Goal: Transaction & Acquisition: Book appointment/travel/reservation

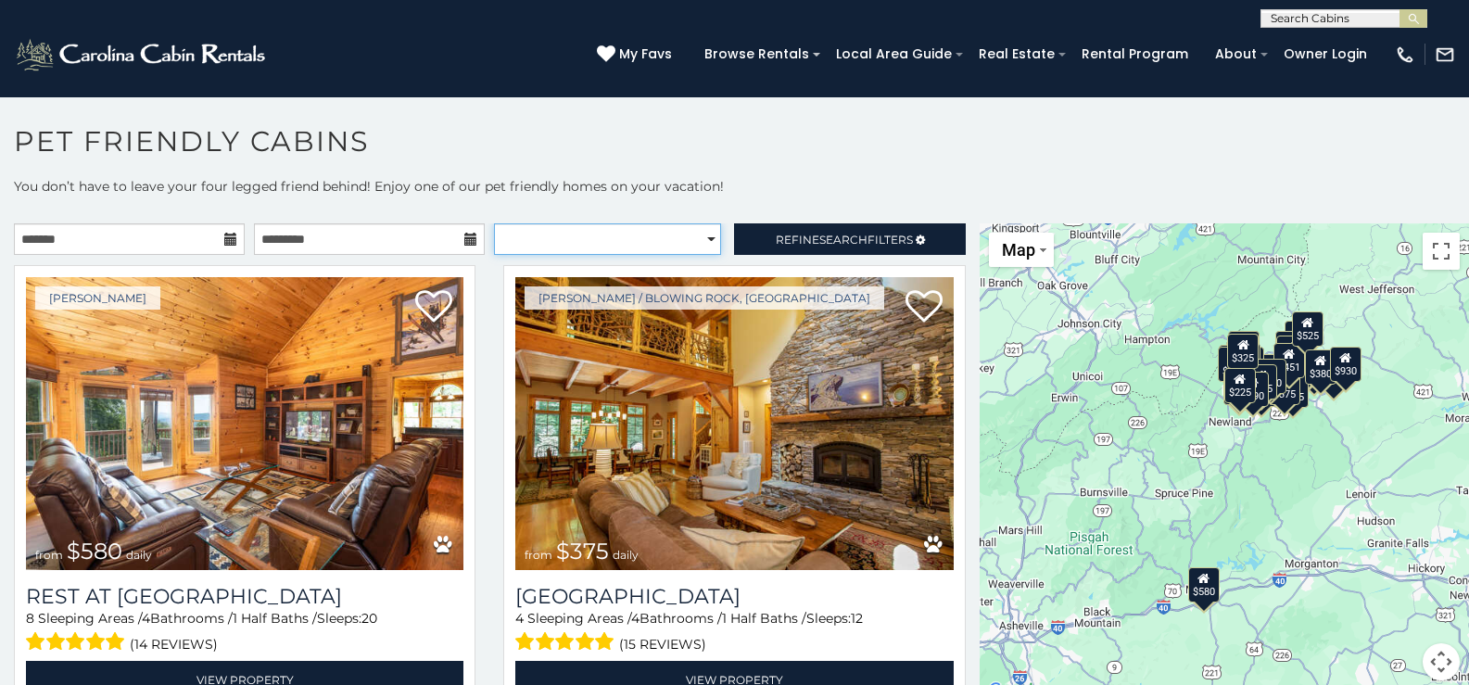
click at [701, 238] on select "**********" at bounding box center [607, 239] width 227 height 32
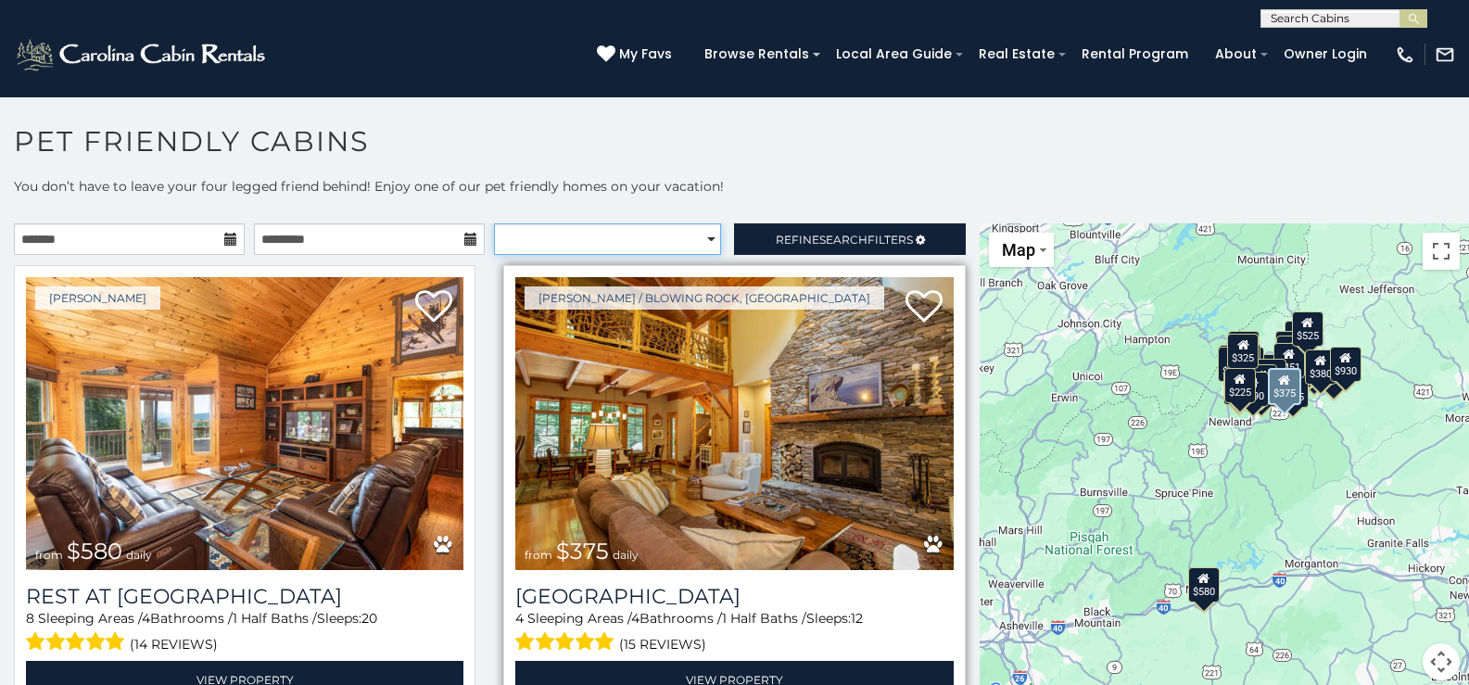
select select "*********"
click at [494, 223] on select "**********" at bounding box center [607, 239] width 227 height 32
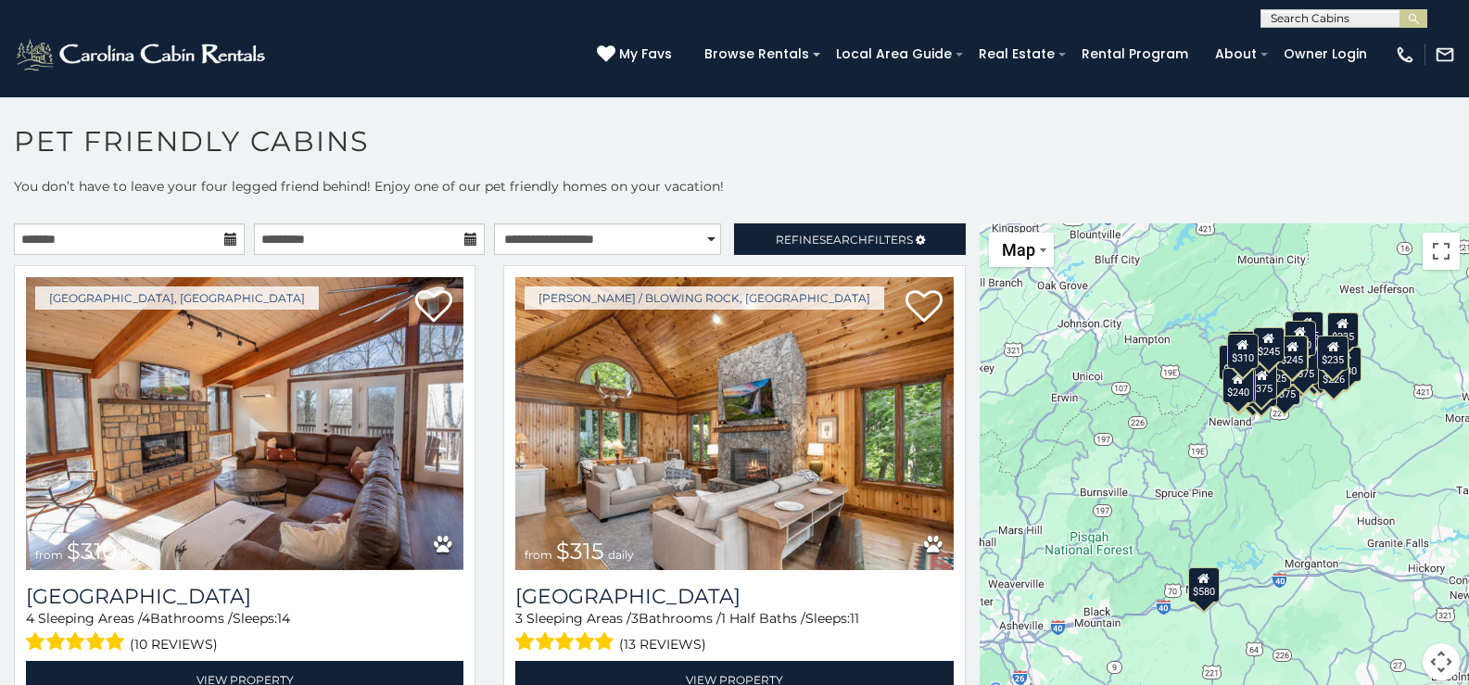
click at [226, 234] on icon at bounding box center [230, 239] width 13 height 13
click at [54, 234] on input "text" at bounding box center [129, 239] width 231 height 32
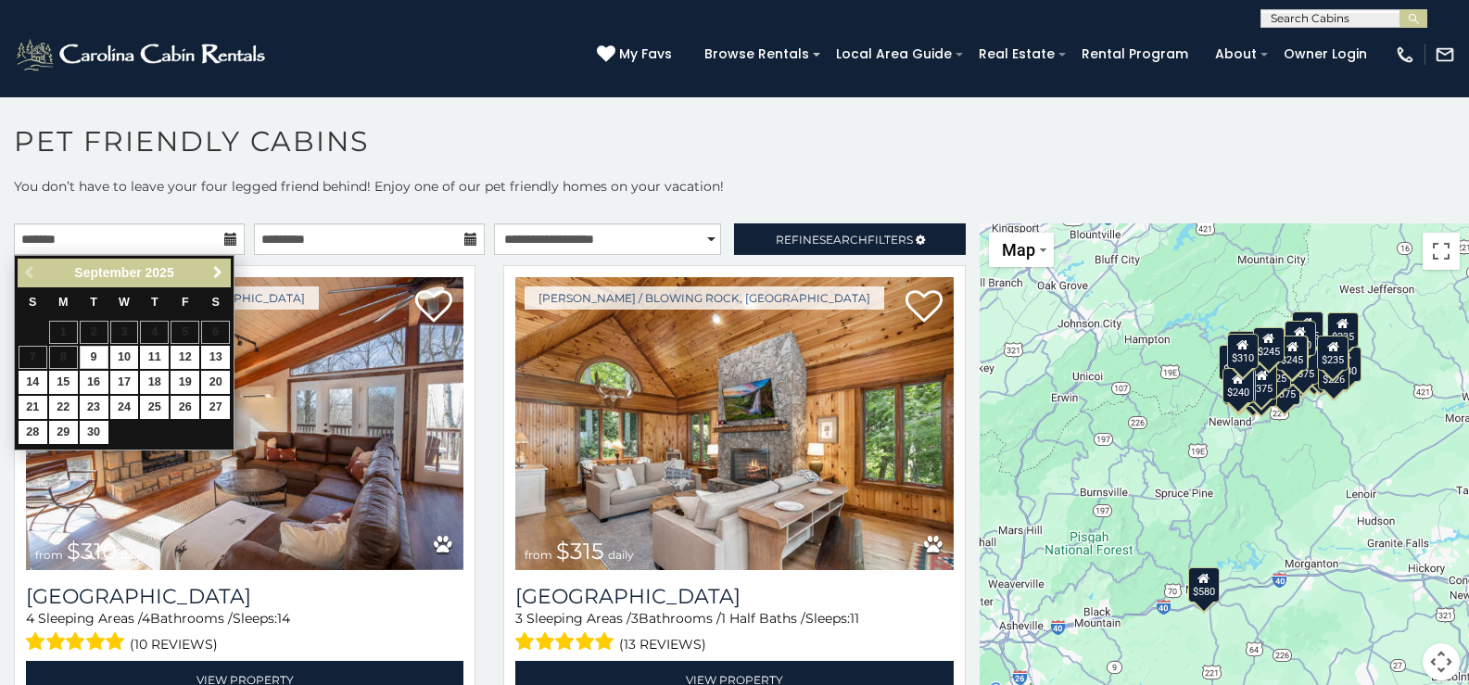
click at [212, 266] on span "Next" at bounding box center [217, 272] width 15 height 15
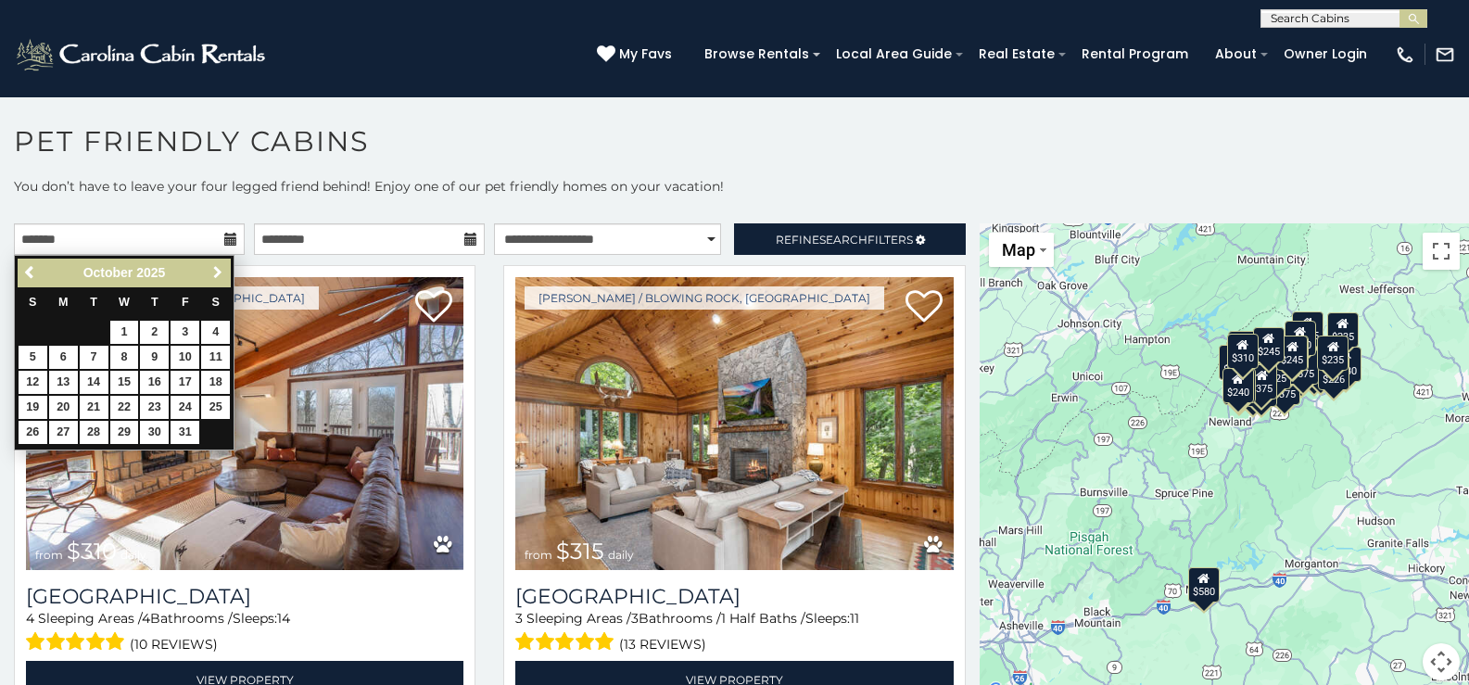
click at [215, 269] on span "Next" at bounding box center [217, 272] width 15 height 15
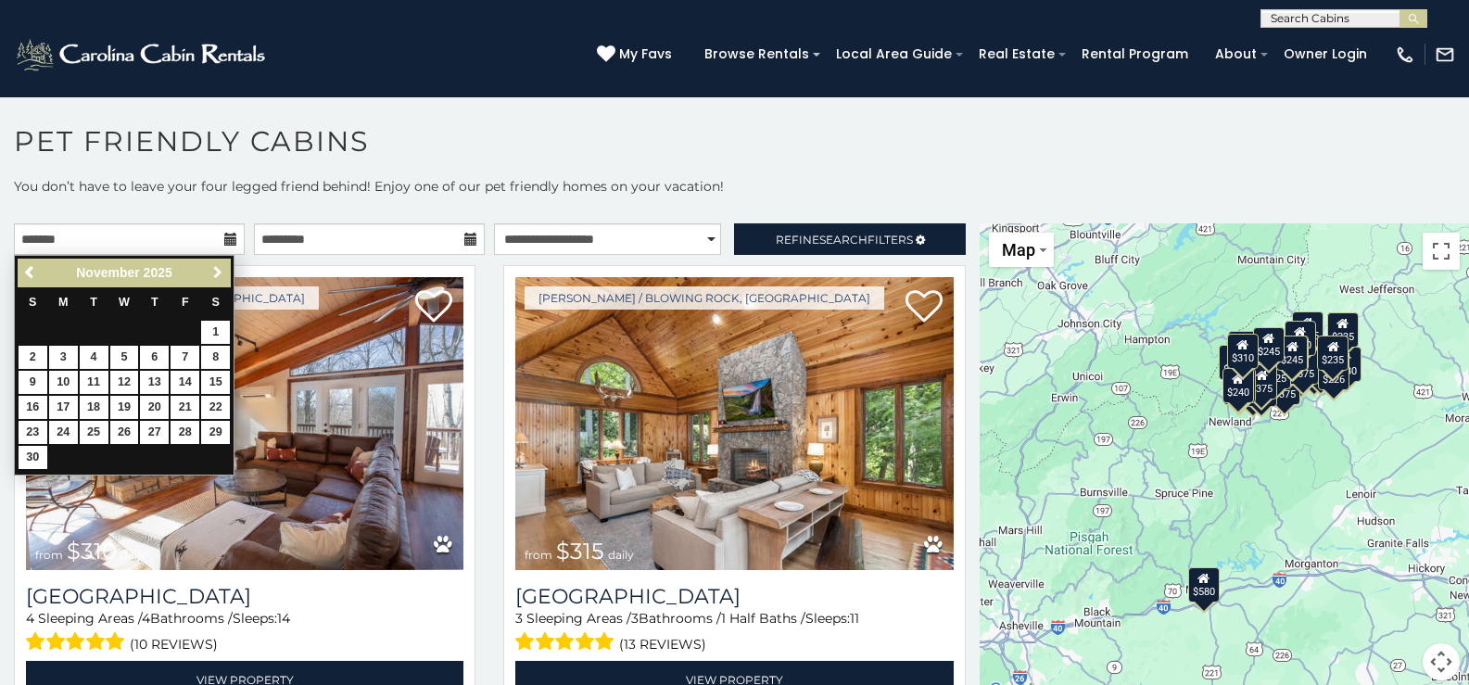
click at [215, 269] on span "Next" at bounding box center [217, 272] width 15 height 15
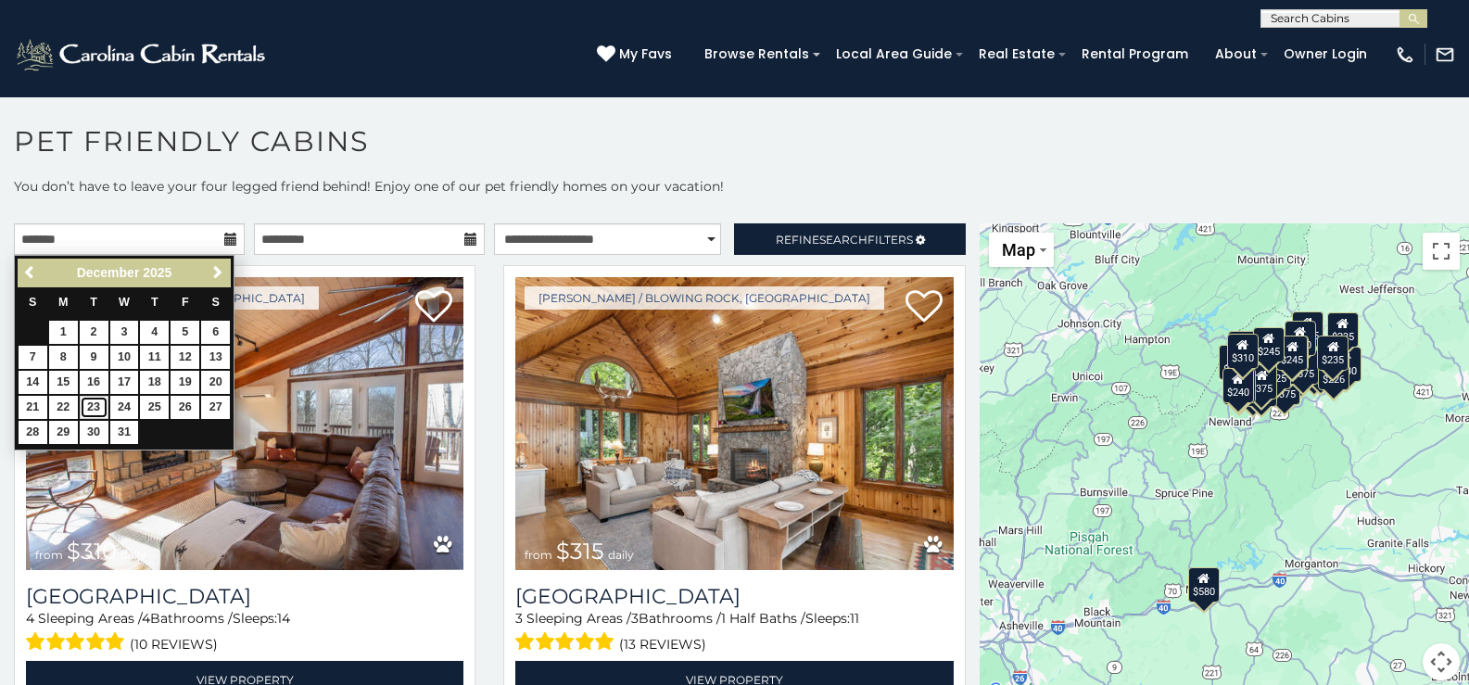
click at [95, 409] on link "23" at bounding box center [94, 407] width 29 height 23
type input "**********"
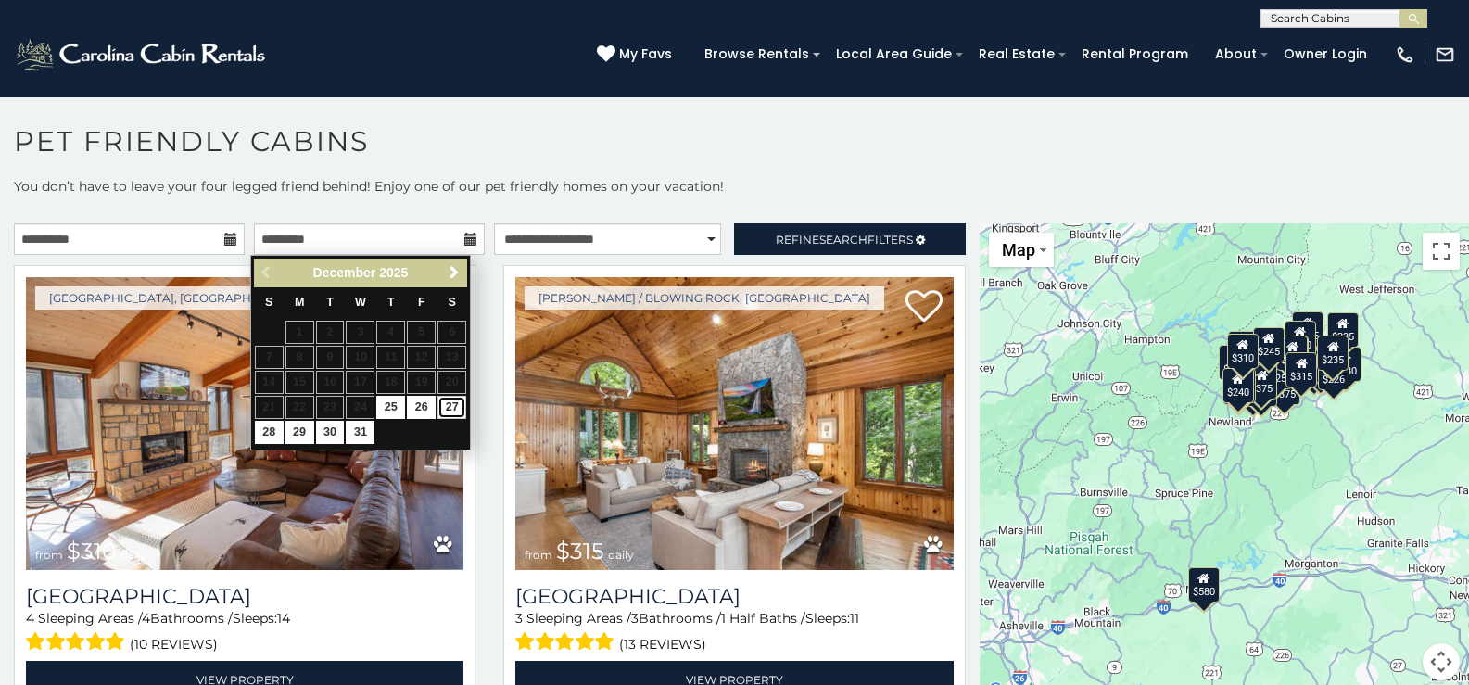
click at [451, 405] on link "27" at bounding box center [451, 407] width 29 height 23
type input "**********"
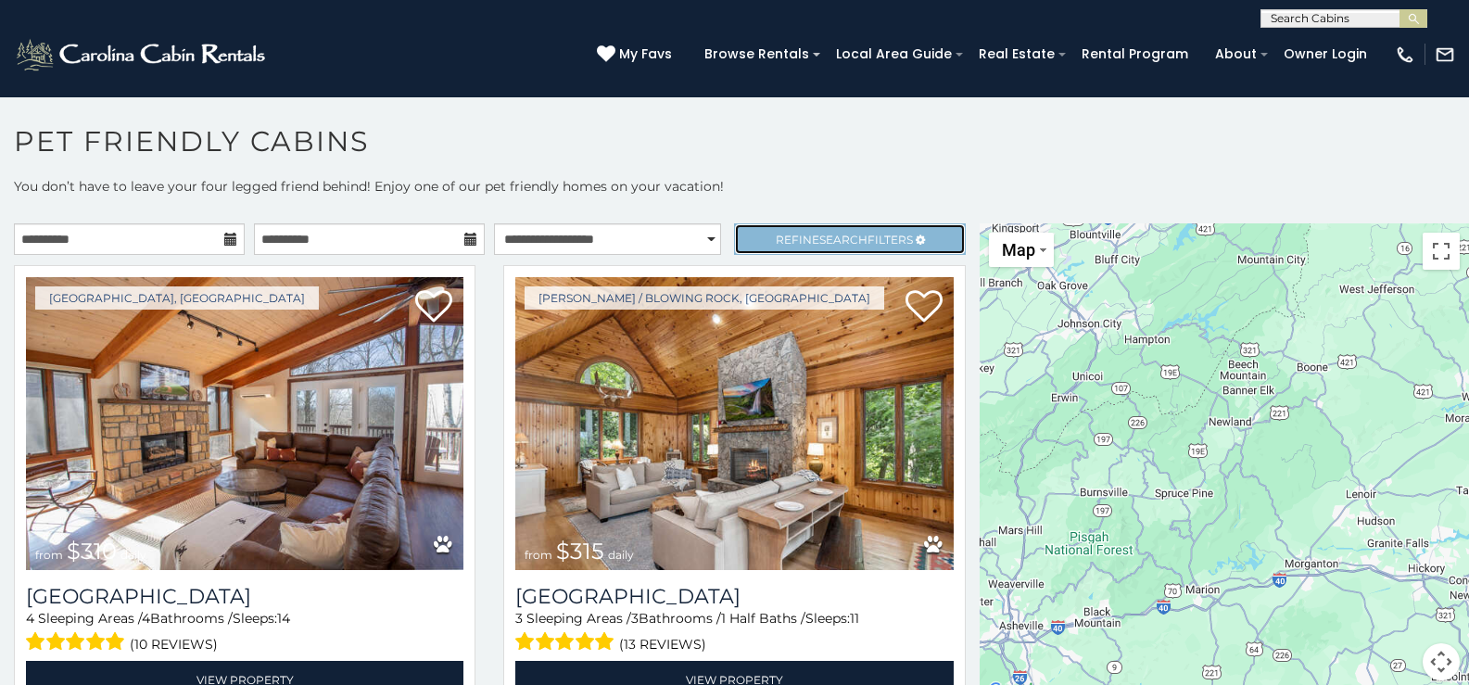
click at [819, 236] on span "Search" at bounding box center [843, 240] width 48 height 14
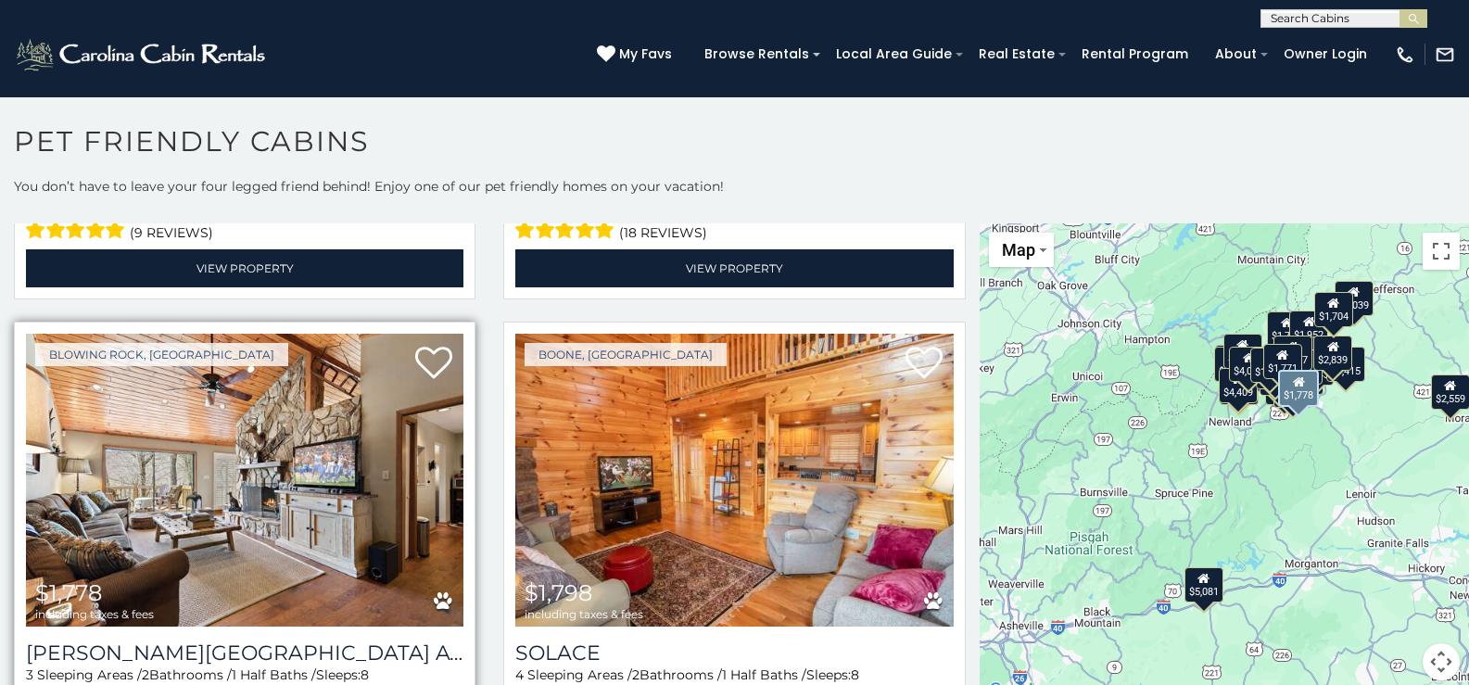
scroll to position [5190, 0]
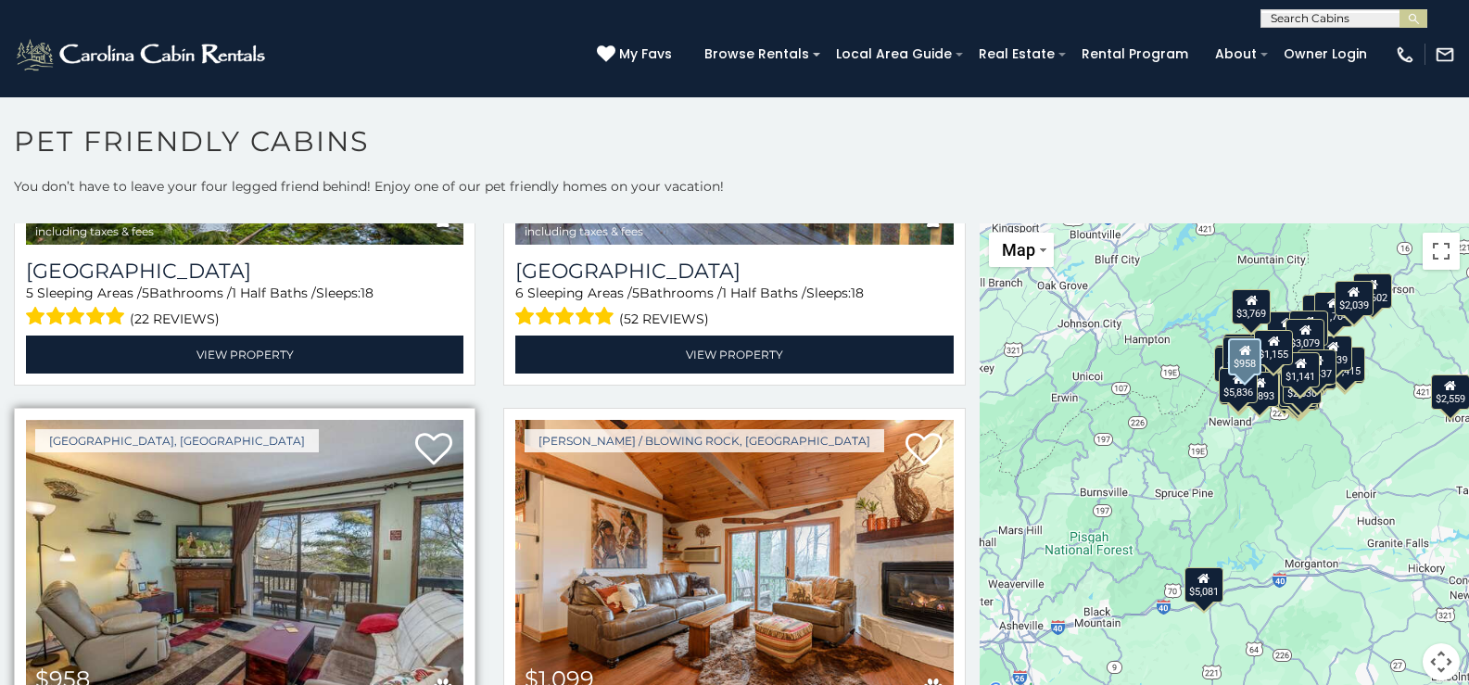
scroll to position [11213, 0]
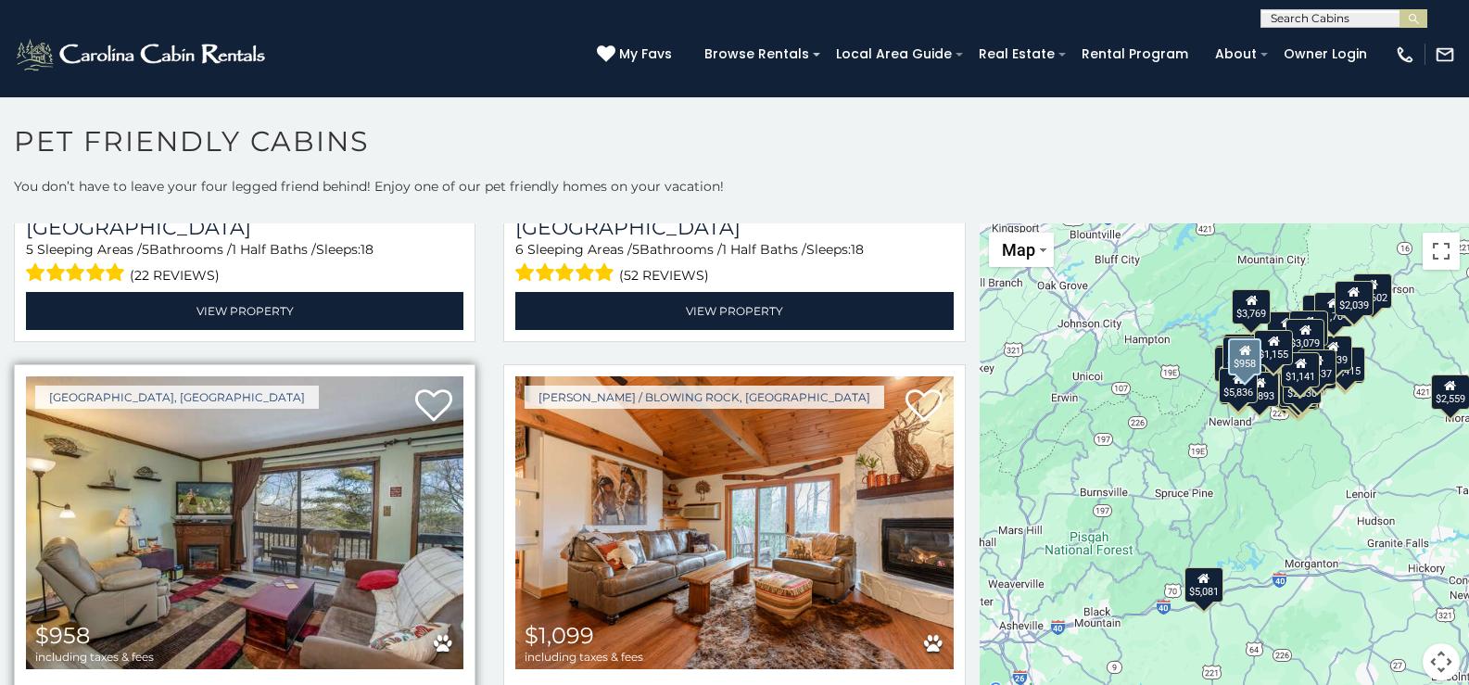
click at [327, 449] on img at bounding box center [244, 522] width 437 height 293
click at [356, 444] on img at bounding box center [244, 522] width 437 height 293
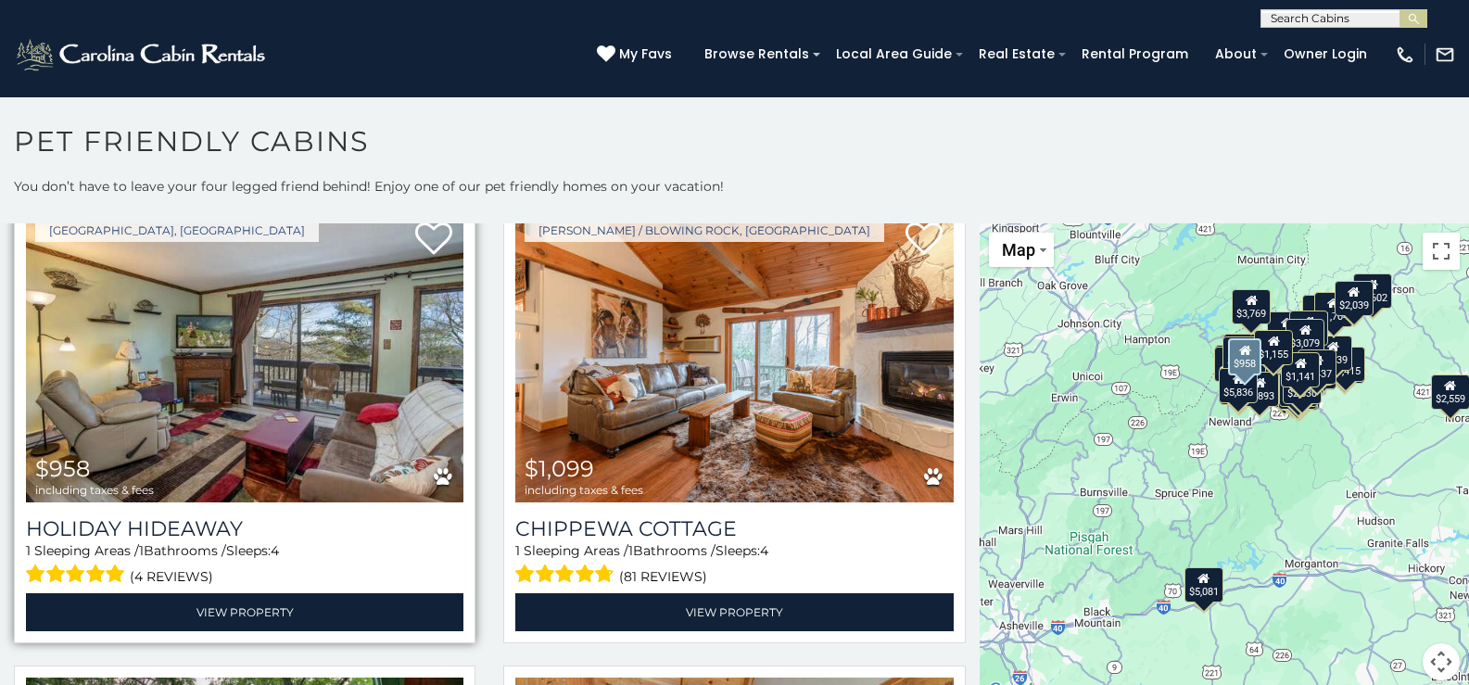
scroll to position [11399, 0]
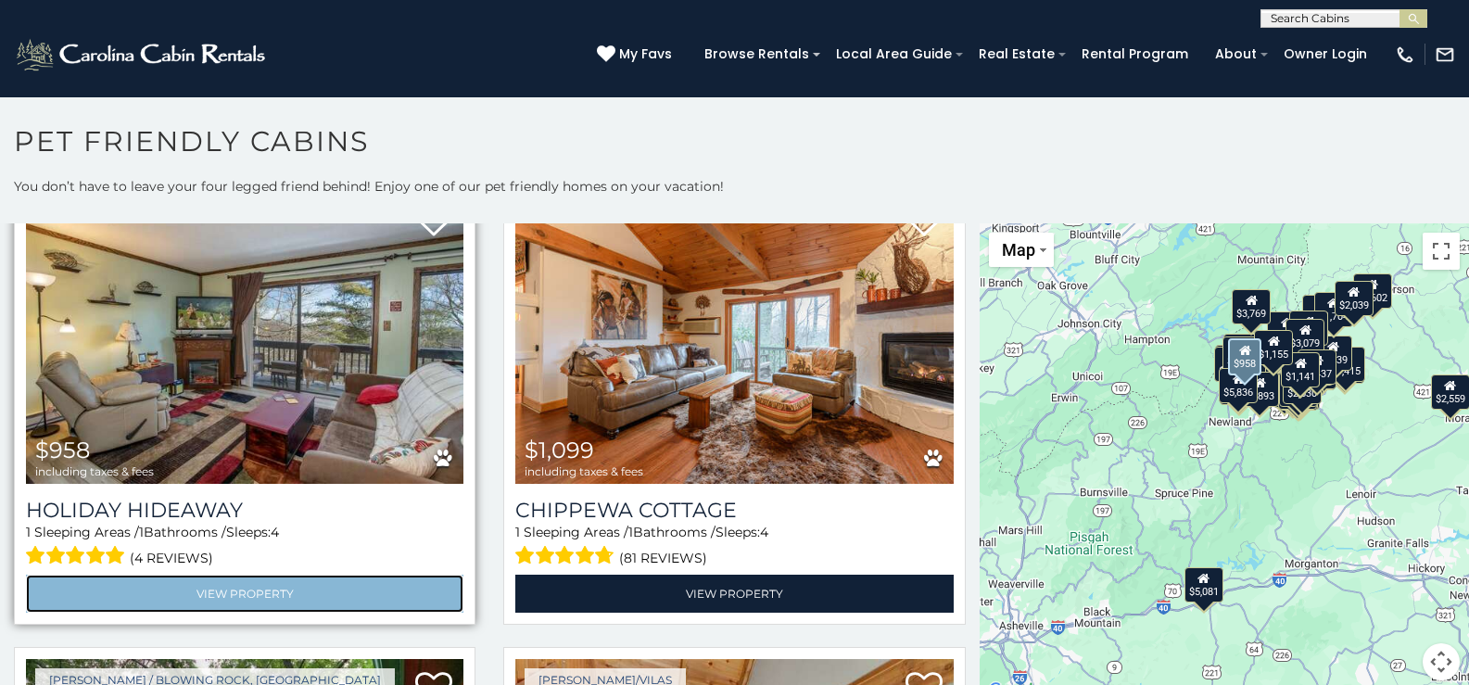
click at [317, 575] on link "View Property" at bounding box center [244, 594] width 437 height 38
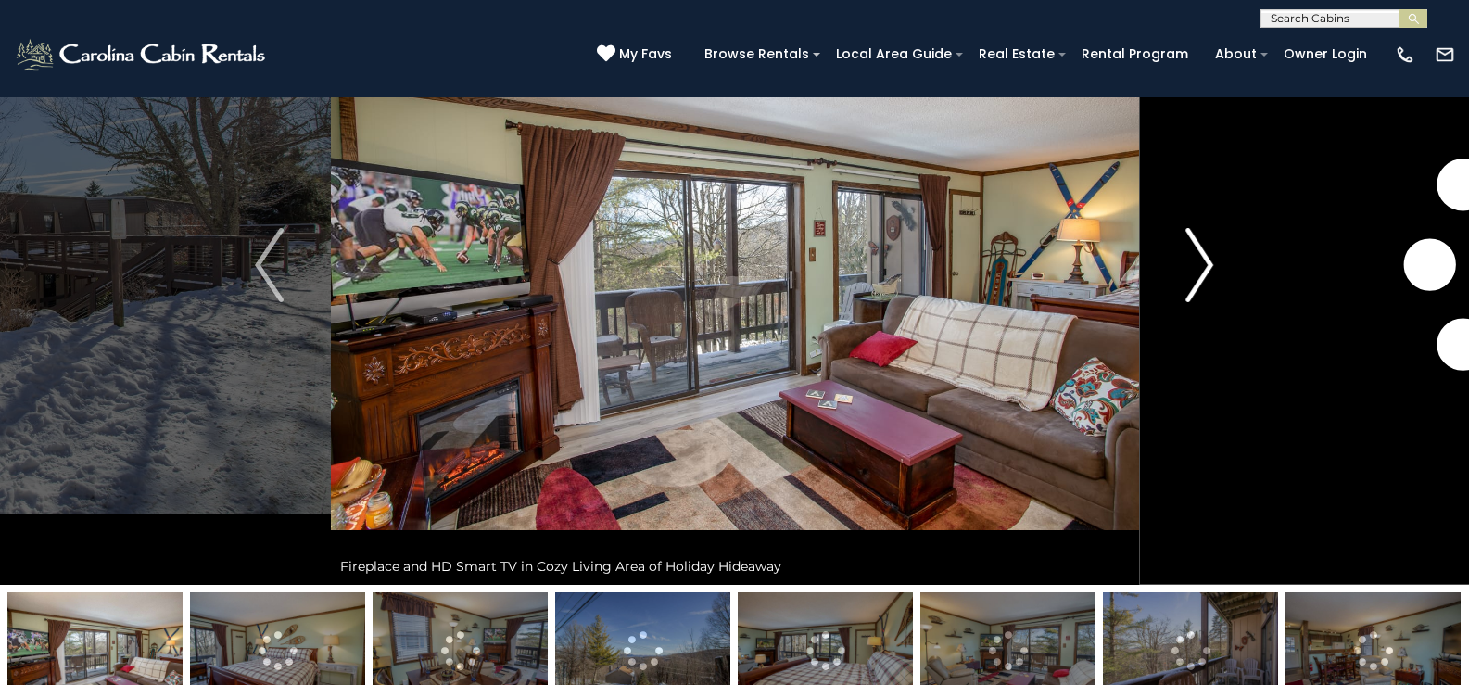
click at [1195, 272] on img "Next" at bounding box center [1199, 265] width 28 height 74
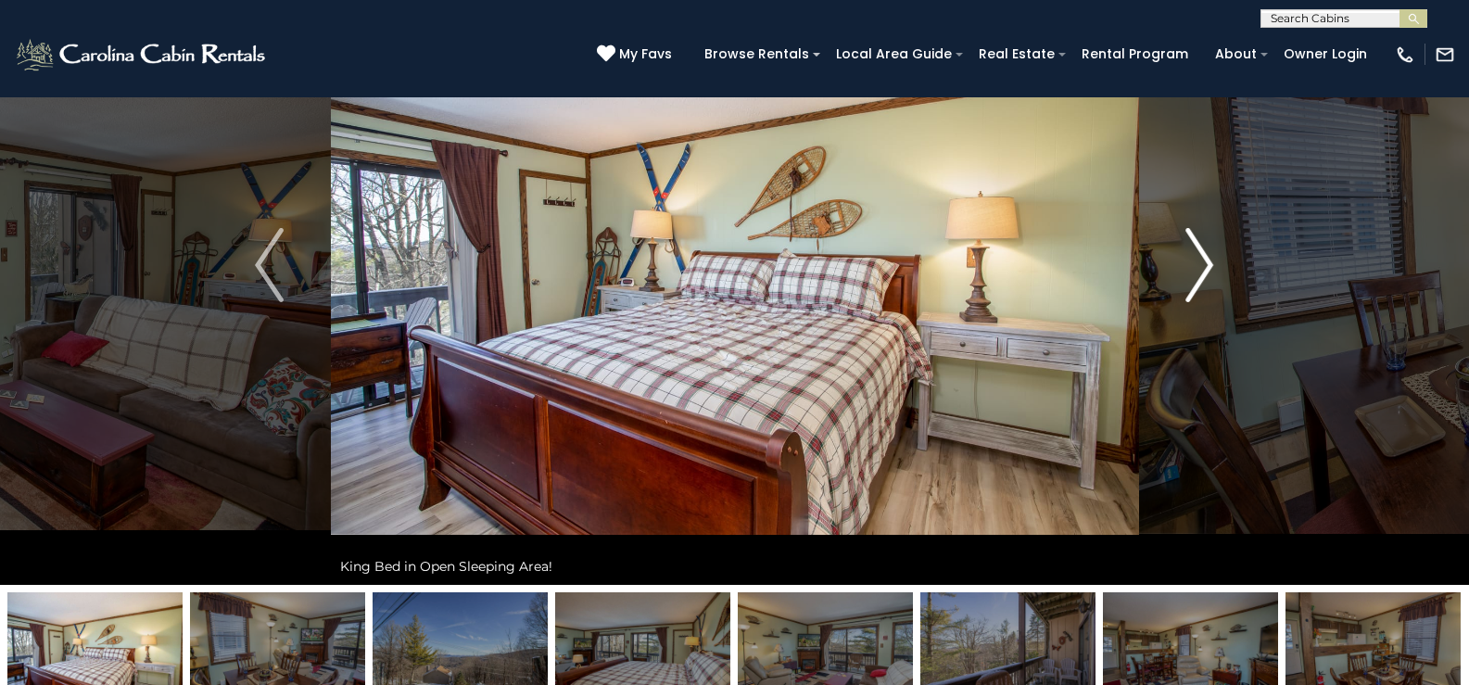
click at [1195, 270] on img "Next" at bounding box center [1199, 265] width 28 height 74
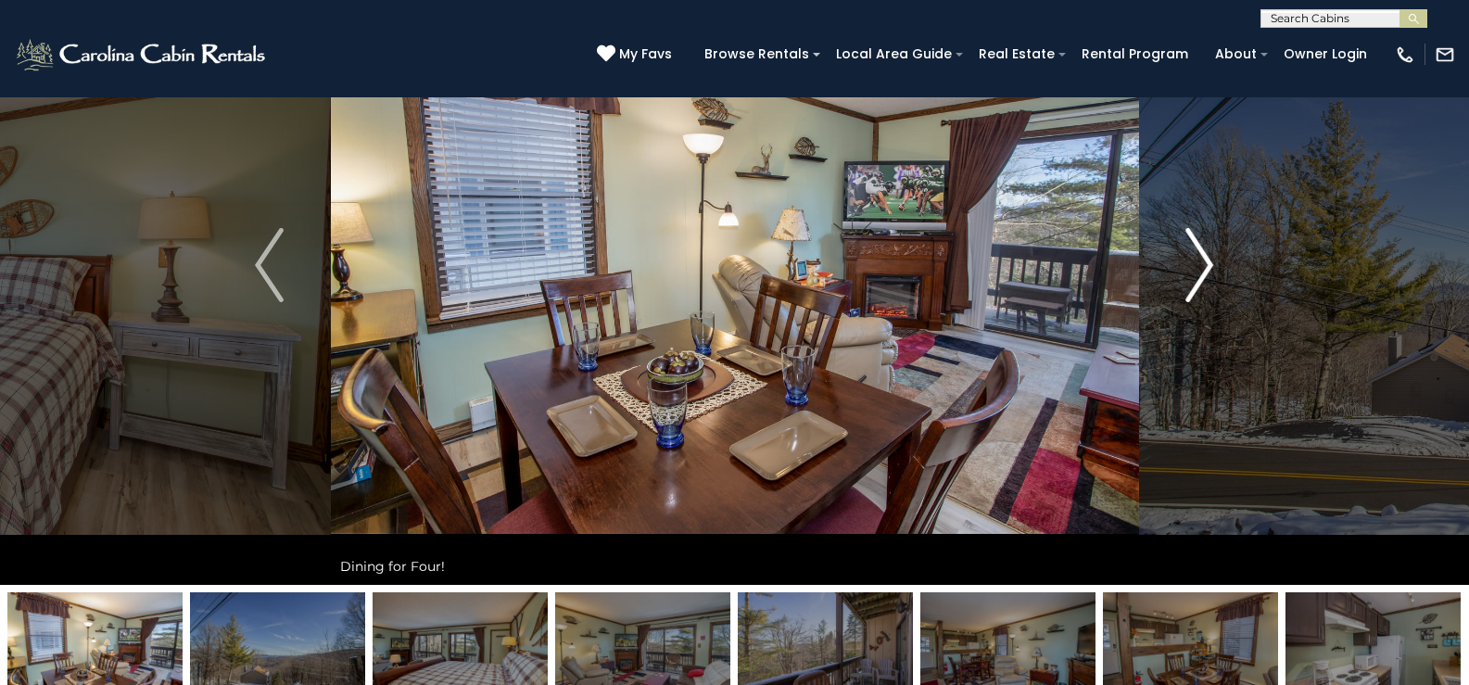
click at [1195, 270] on img "Next" at bounding box center [1199, 265] width 28 height 74
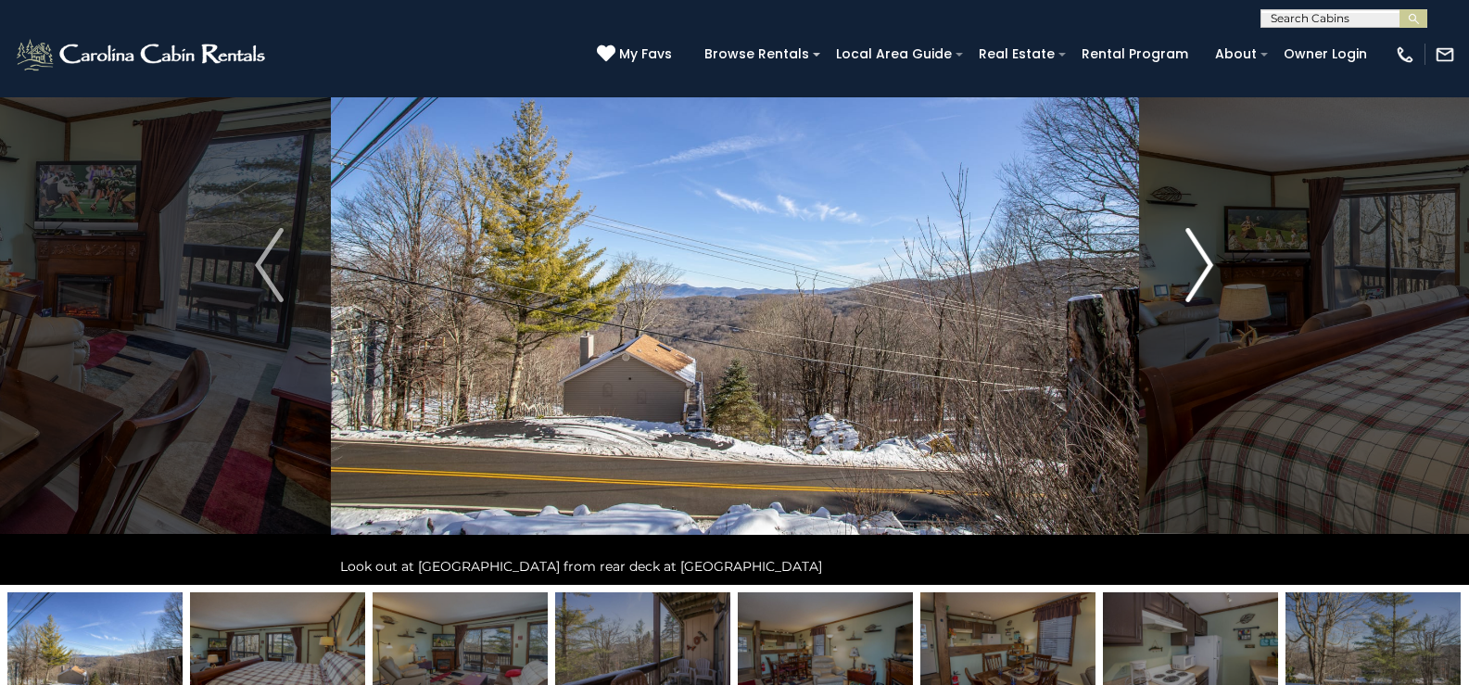
click at [1195, 270] on img "Next" at bounding box center [1199, 265] width 28 height 74
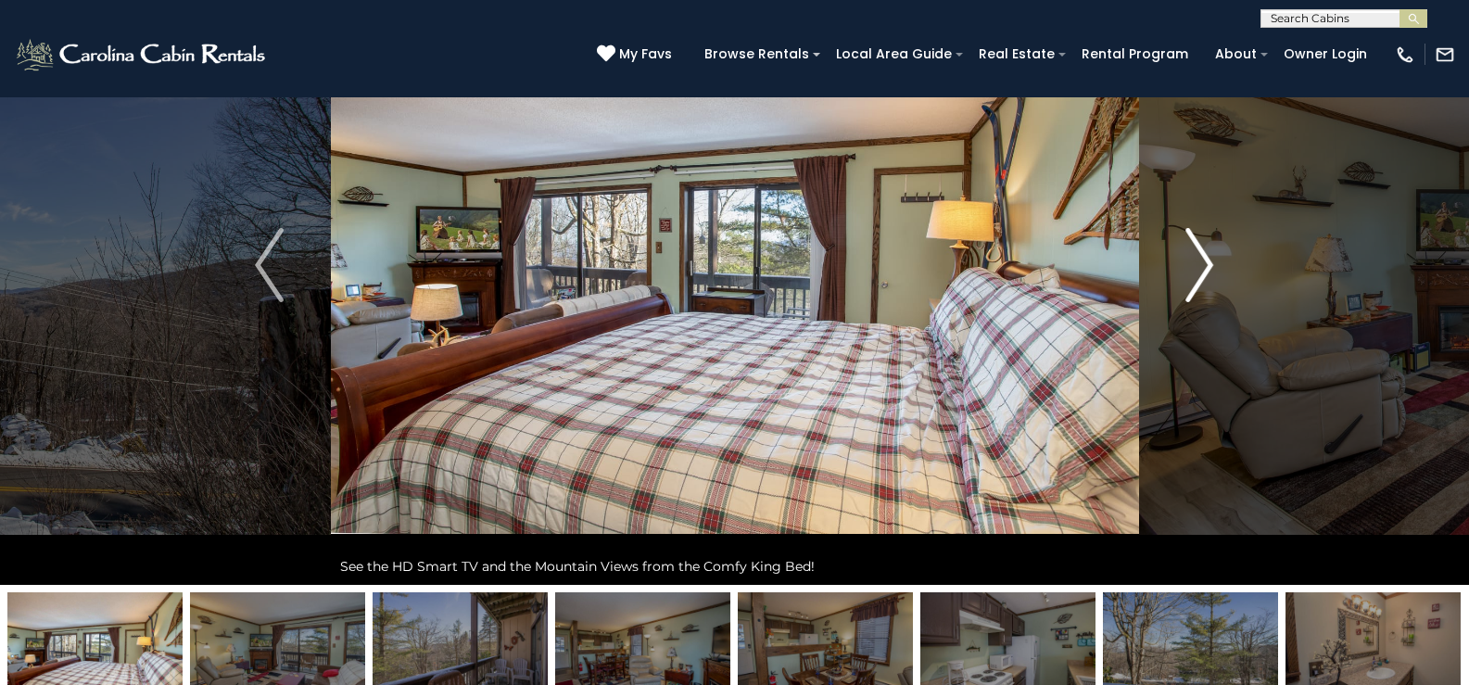
click at [1195, 270] on img "Next" at bounding box center [1199, 265] width 28 height 74
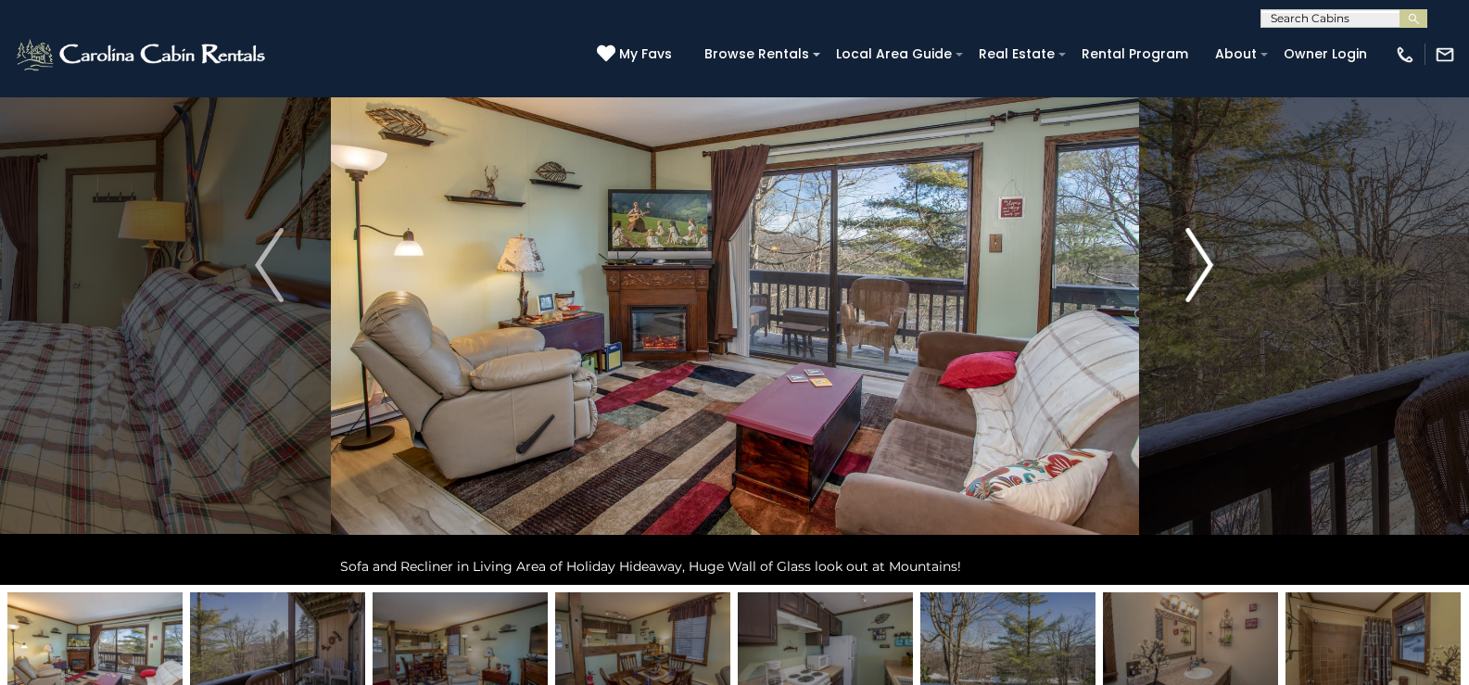
click at [1197, 270] on img "Next" at bounding box center [1199, 265] width 28 height 74
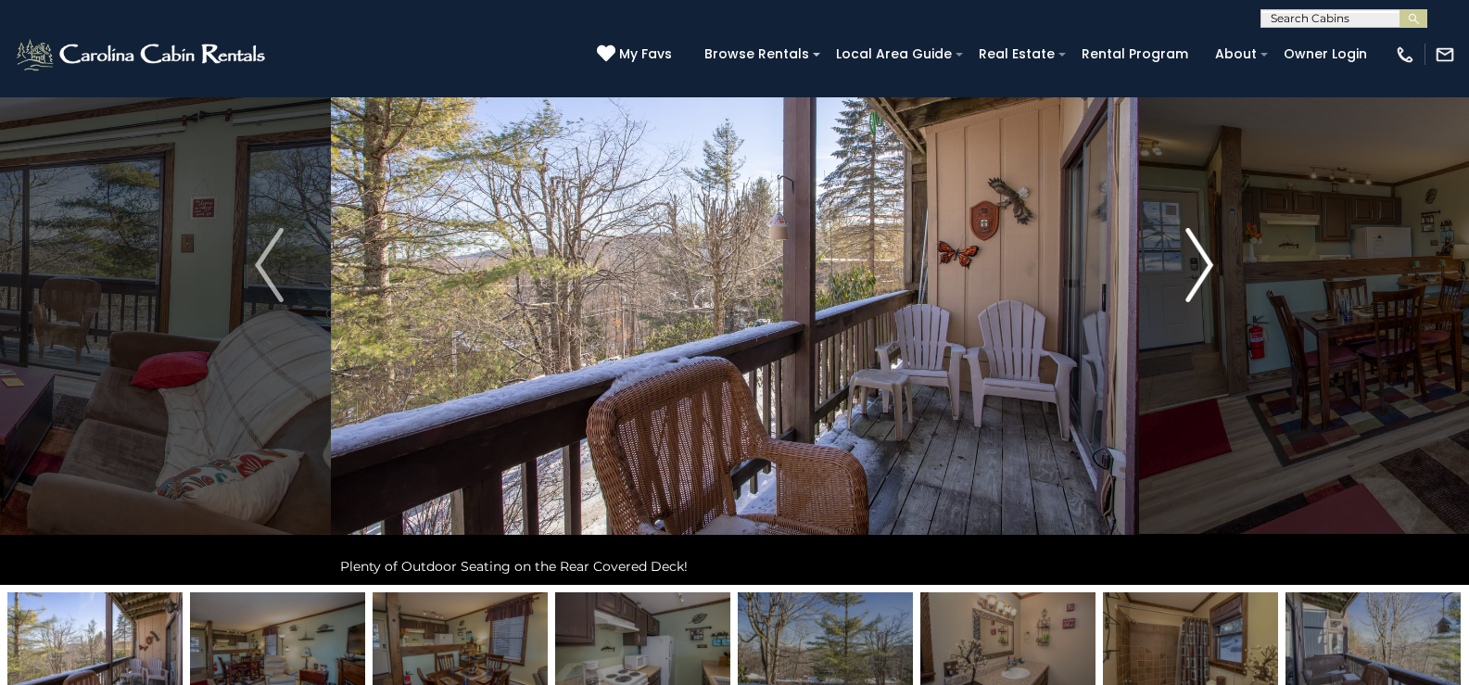
click at [1197, 270] on img "Next" at bounding box center [1199, 265] width 28 height 74
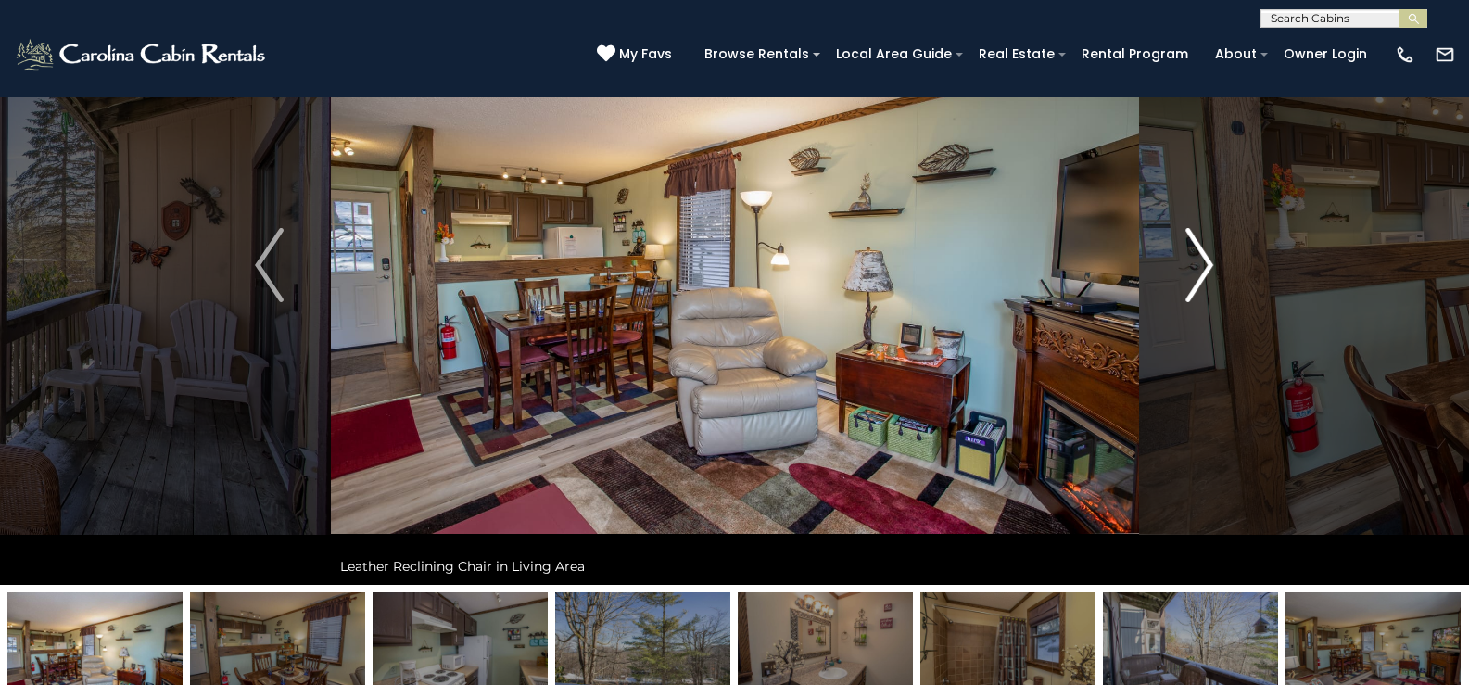
click at [1197, 270] on img "Next" at bounding box center [1199, 265] width 28 height 74
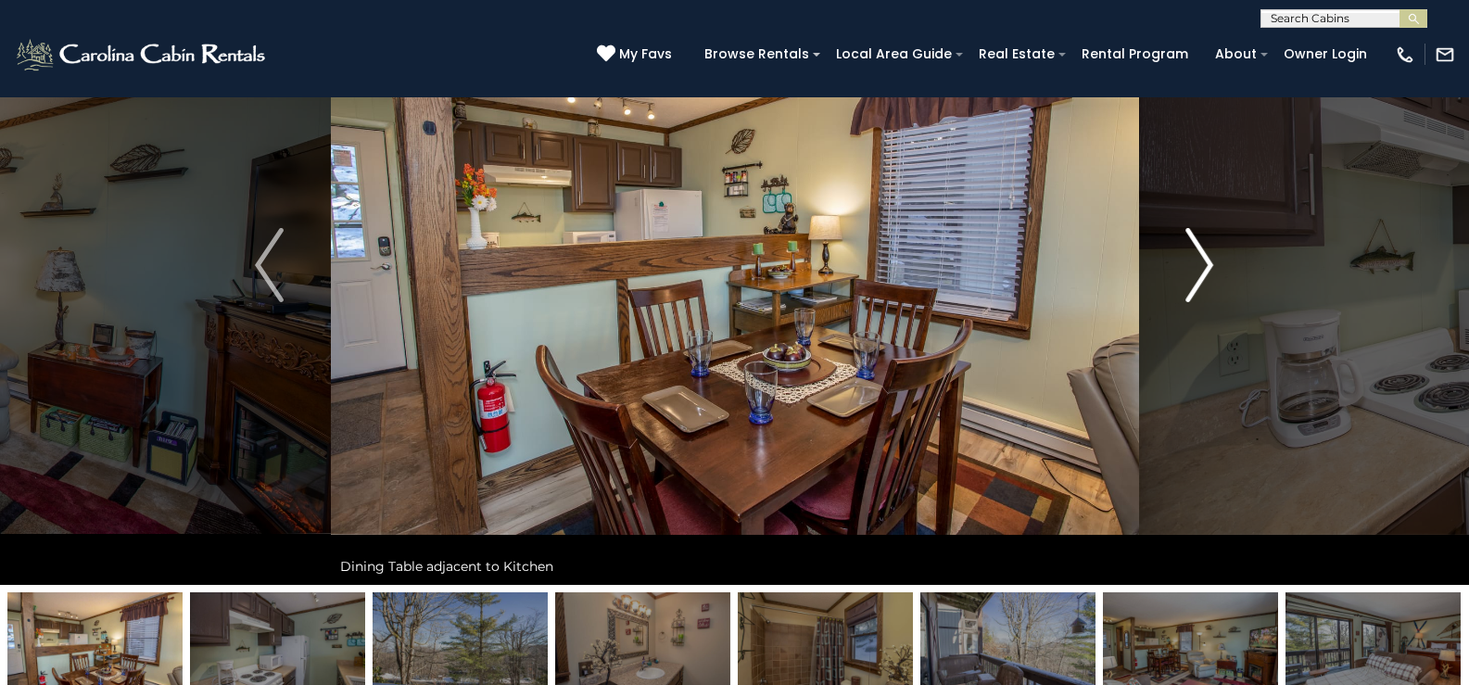
click at [1197, 270] on img "Next" at bounding box center [1199, 265] width 28 height 74
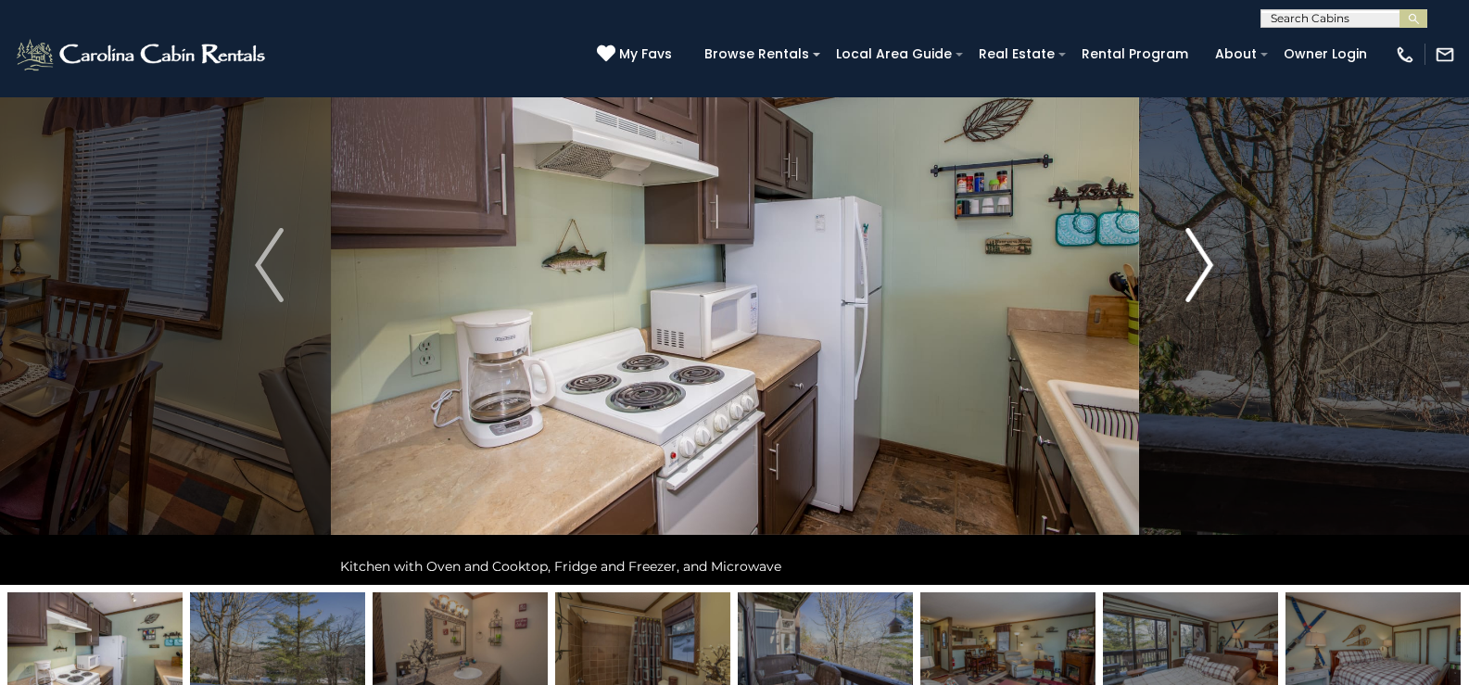
click at [1197, 270] on img "Next" at bounding box center [1199, 265] width 28 height 74
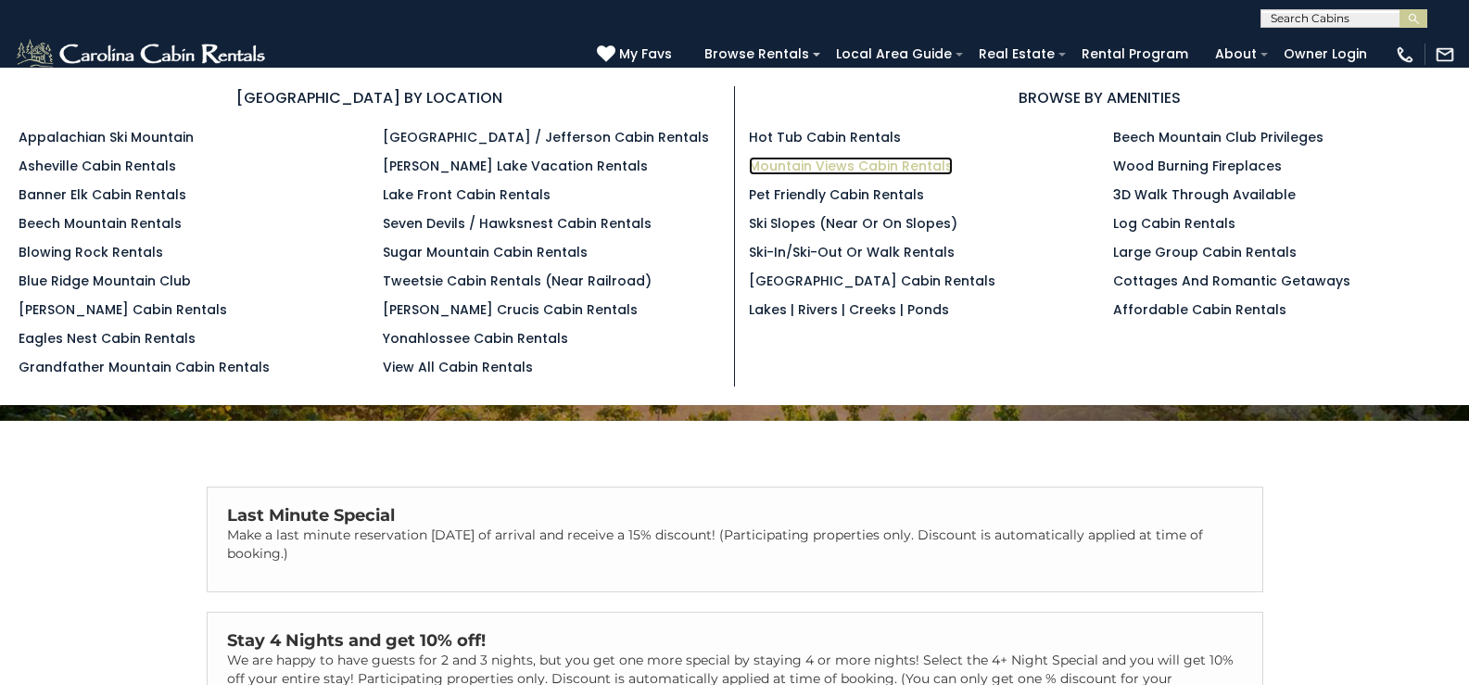
click at [853, 170] on link "Mountain Views Cabin Rentals" at bounding box center [851, 166] width 204 height 19
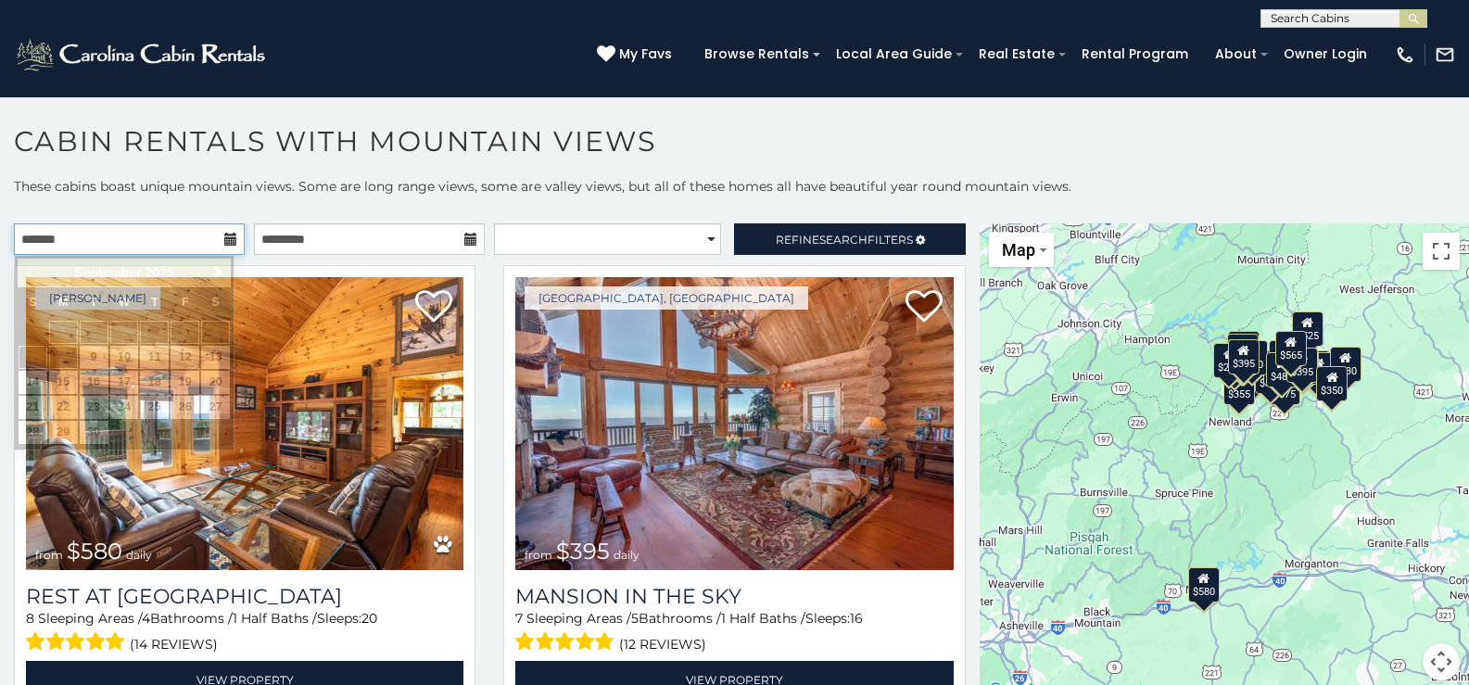
click at [157, 236] on input "text" at bounding box center [129, 239] width 231 height 32
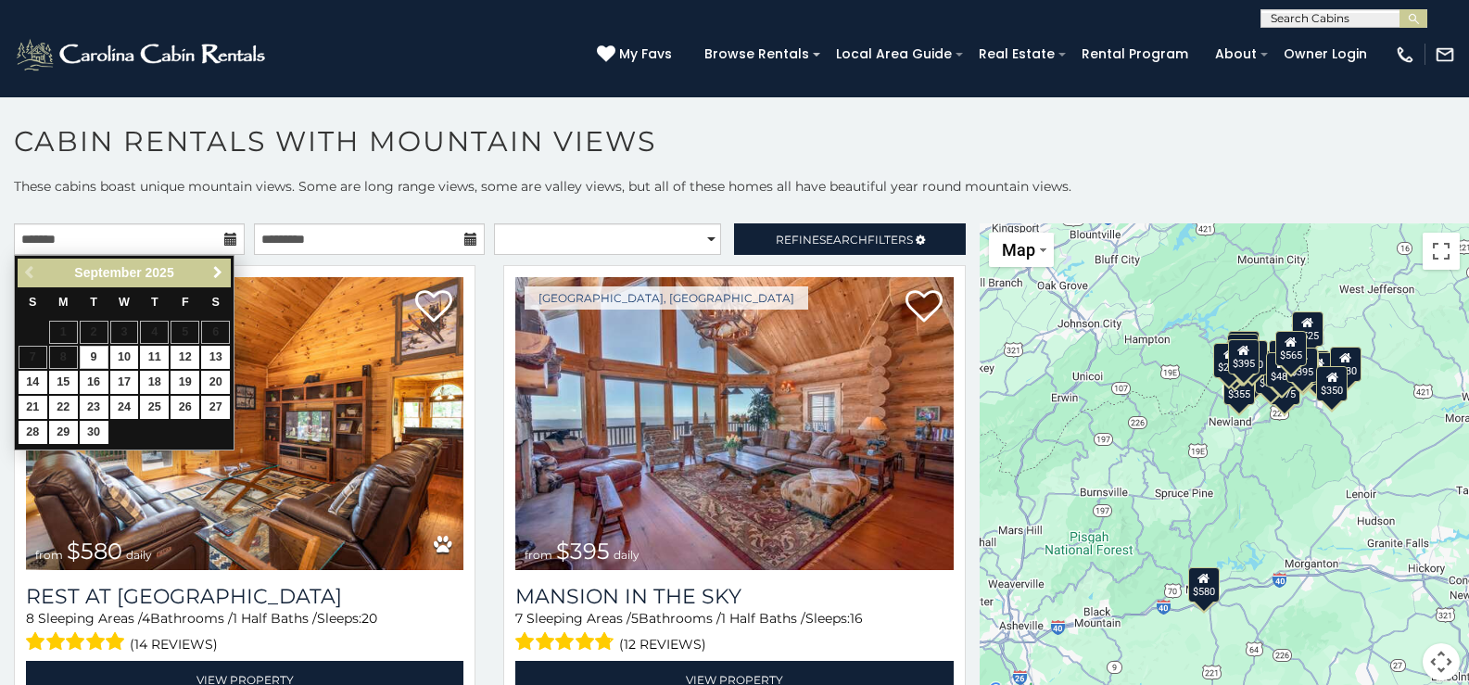
click at [216, 275] on span "Next" at bounding box center [217, 272] width 15 height 15
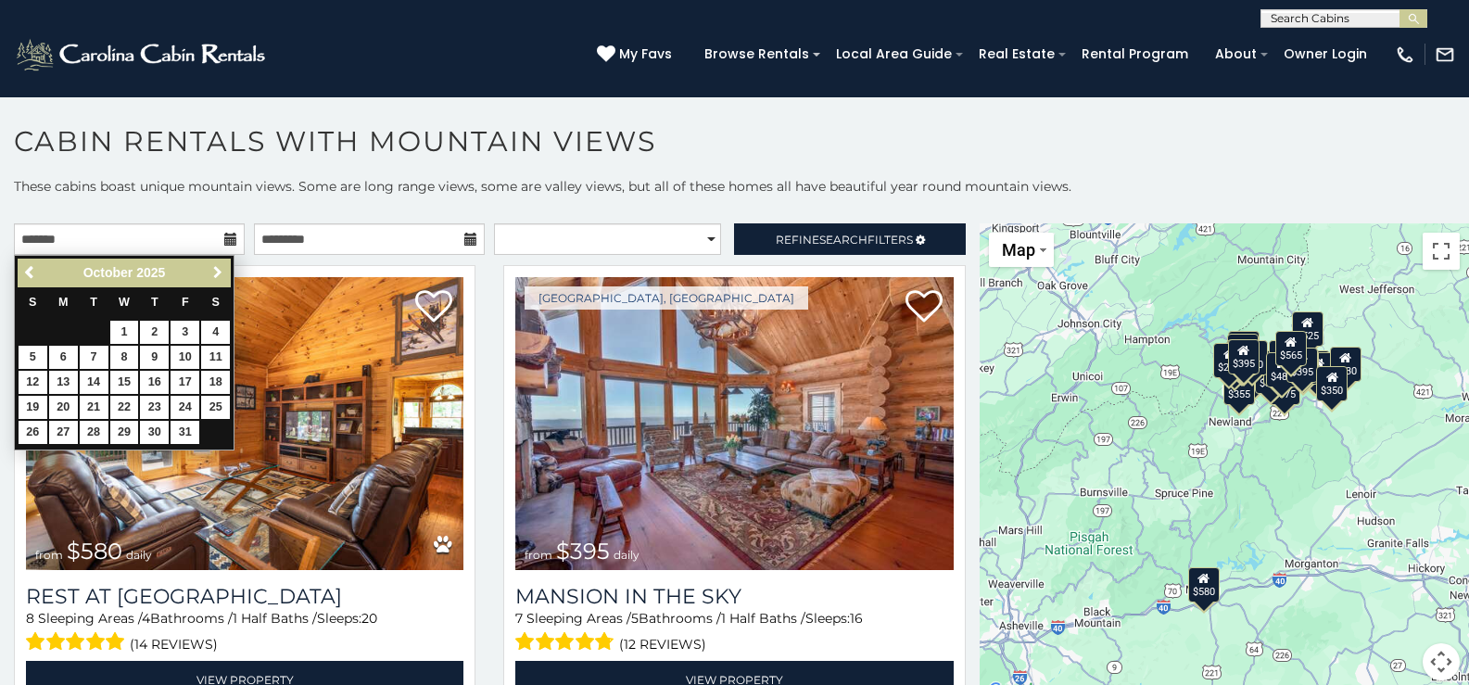
click at [216, 275] on span "Next" at bounding box center [217, 272] width 15 height 15
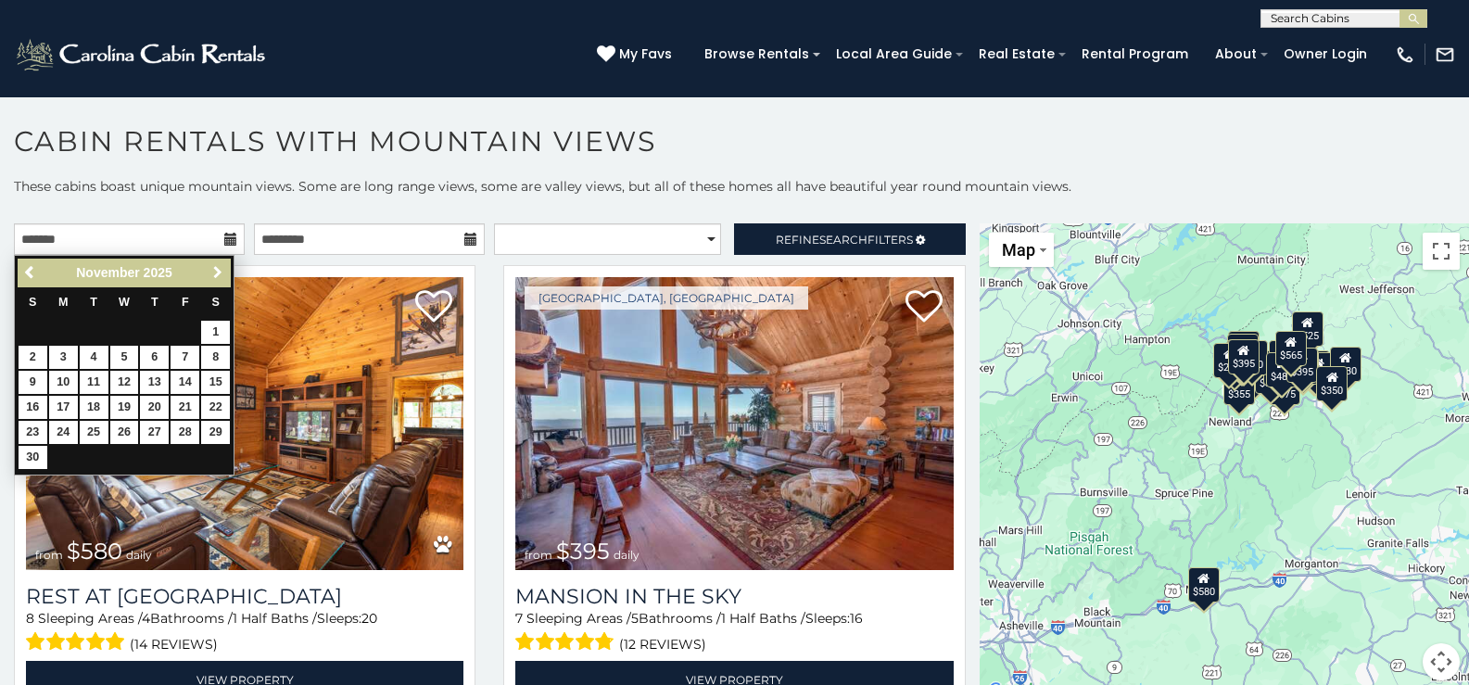
click at [216, 275] on span "Next" at bounding box center [217, 272] width 15 height 15
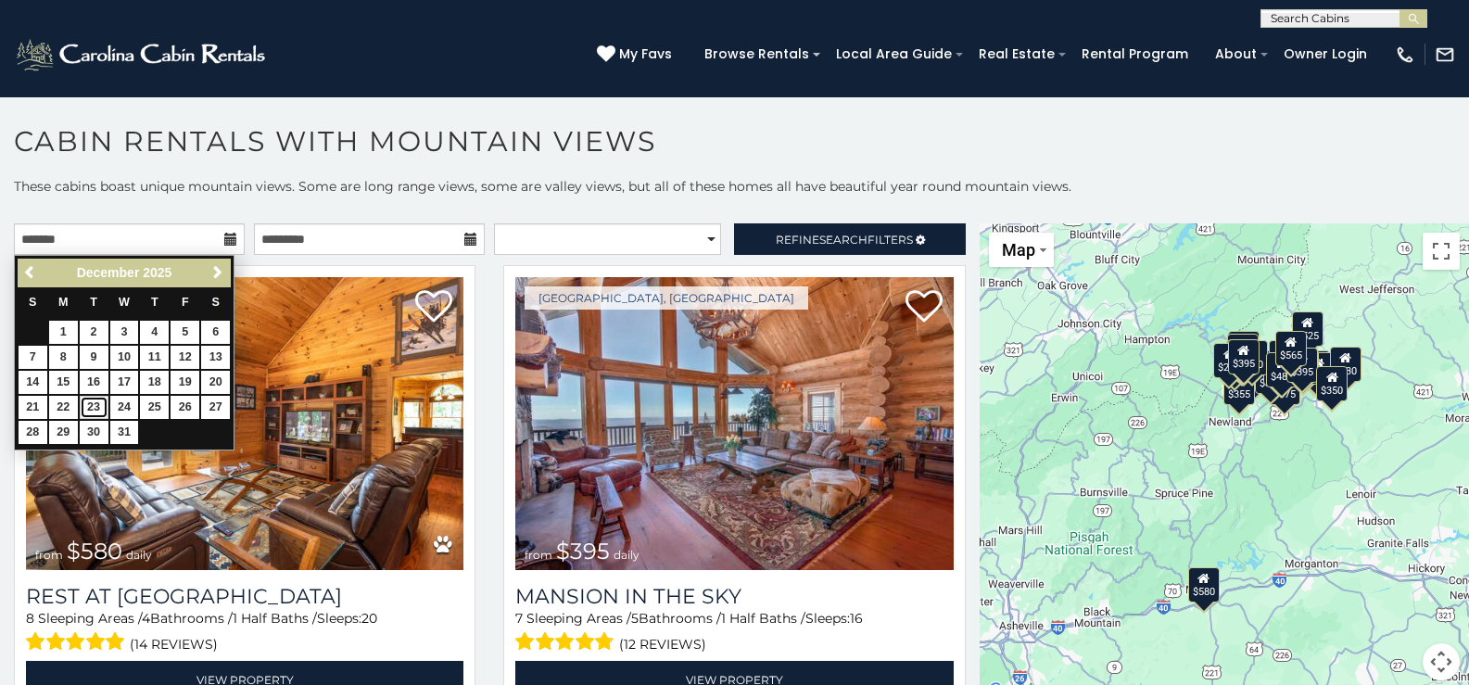
click at [95, 408] on link "23" at bounding box center [94, 407] width 29 height 23
type input "**********"
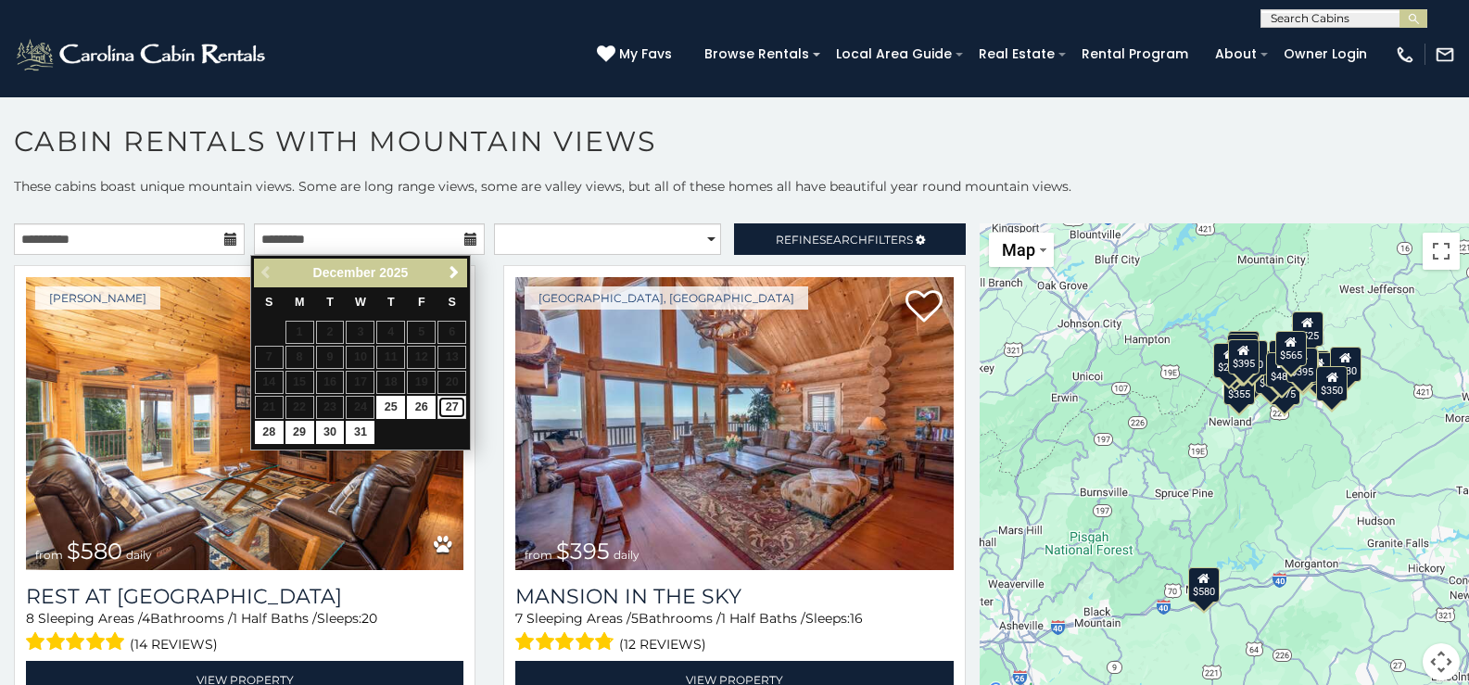
click at [455, 407] on link "27" at bounding box center [451, 407] width 29 height 23
type input "**********"
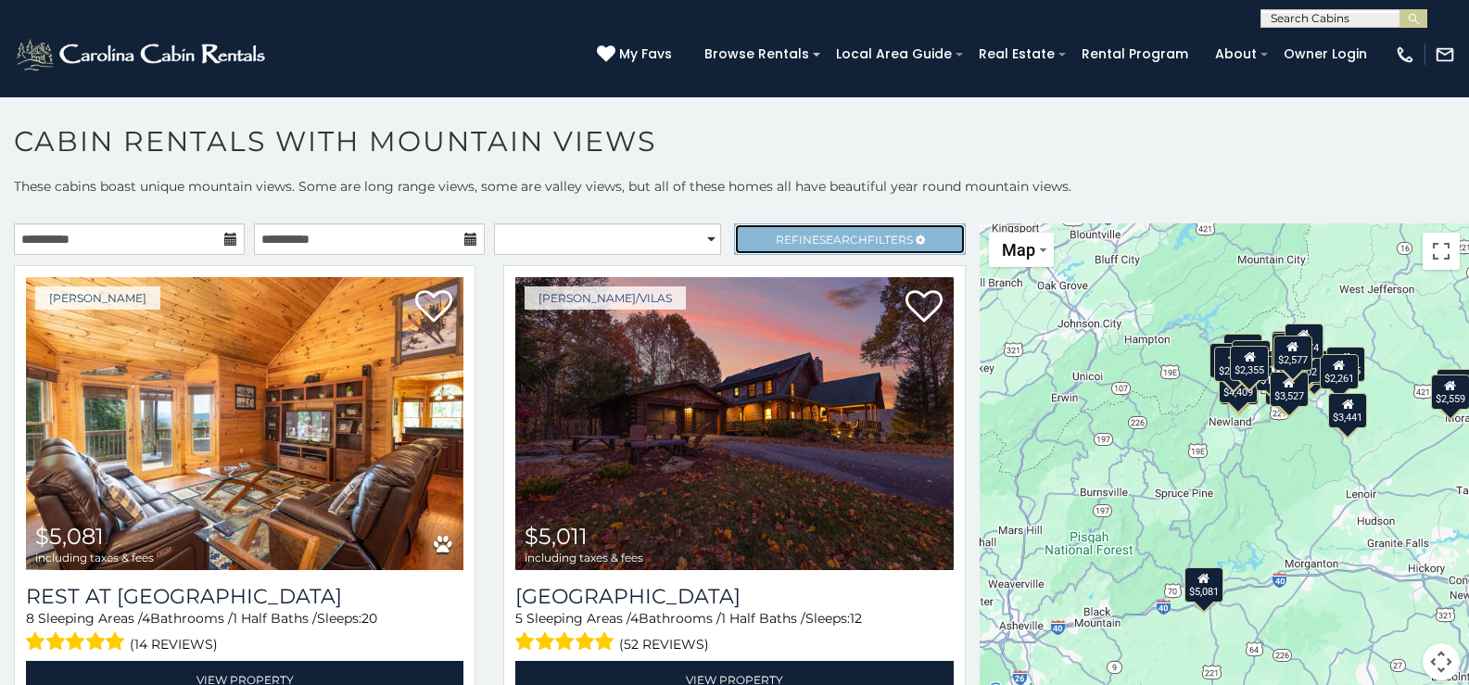
click at [803, 237] on span "Refine Search Filters" at bounding box center [844, 240] width 137 height 14
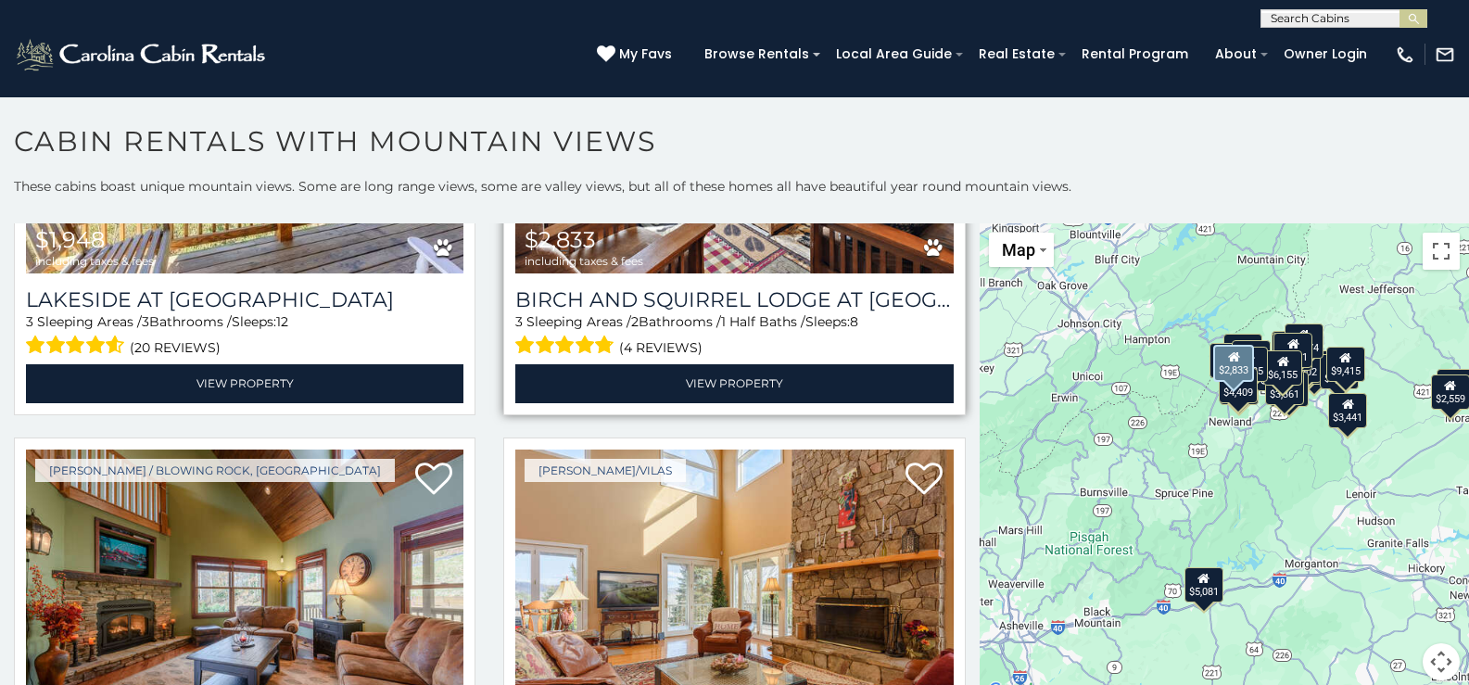
scroll to position [5560, 0]
